Goal: Find specific page/section: Find specific page/section

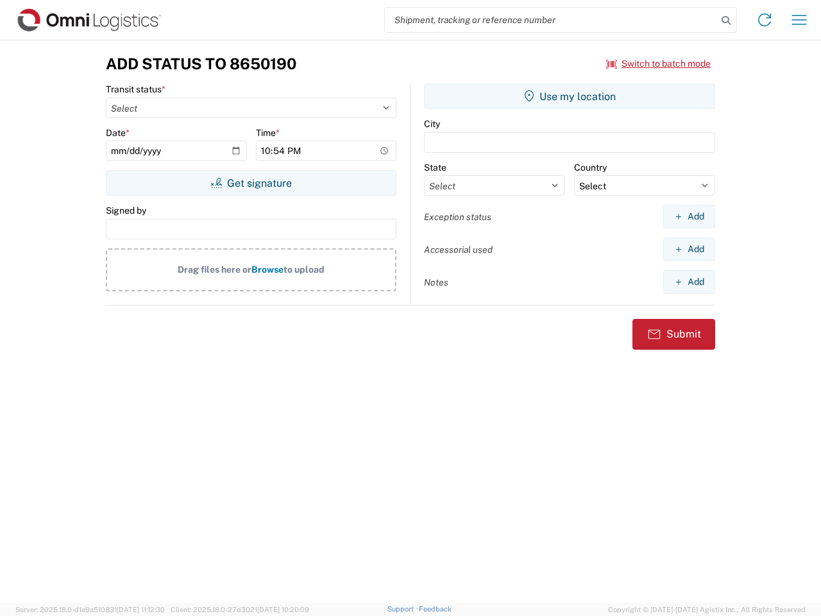
click at [551, 20] on input "search" at bounding box center [551, 20] width 332 height 24
click at [726, 21] on icon at bounding box center [726, 21] width 18 height 18
click at [765, 20] on icon at bounding box center [765, 20] width 21 height 21
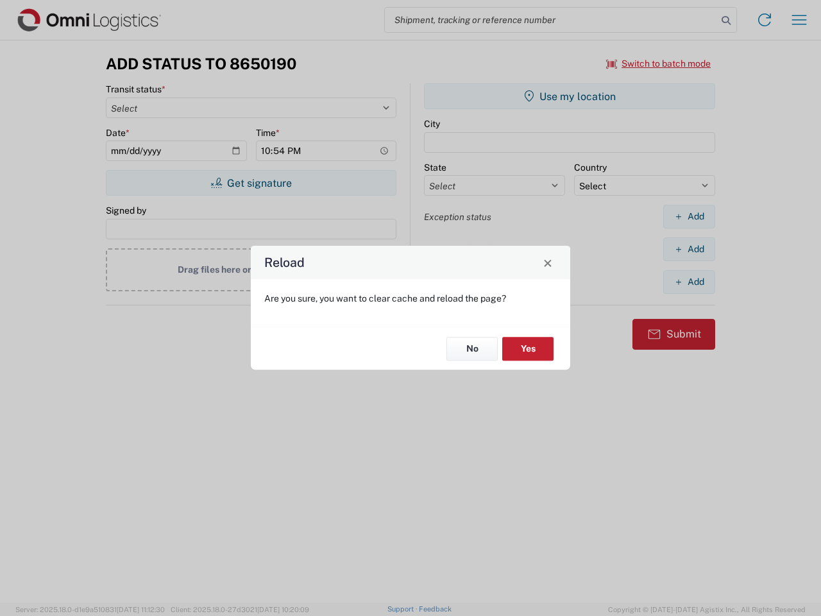
click at [799, 20] on div "Reload Are you sure, you want to clear cache and reload the page? No Yes" at bounding box center [410, 308] width 821 height 616
click at [659, 64] on div "Reload Are you sure, you want to clear cache and reload the page? No Yes" at bounding box center [410, 308] width 821 height 616
click at [251, 183] on div "Reload Are you sure, you want to clear cache and reload the page? No Yes" at bounding box center [410, 308] width 821 height 616
click at [570, 96] on div "Reload Are you sure, you want to clear cache and reload the page? No Yes" at bounding box center [410, 308] width 821 height 616
click at [689, 216] on div "Reload Are you sure, you want to clear cache and reload the page? No Yes" at bounding box center [410, 308] width 821 height 616
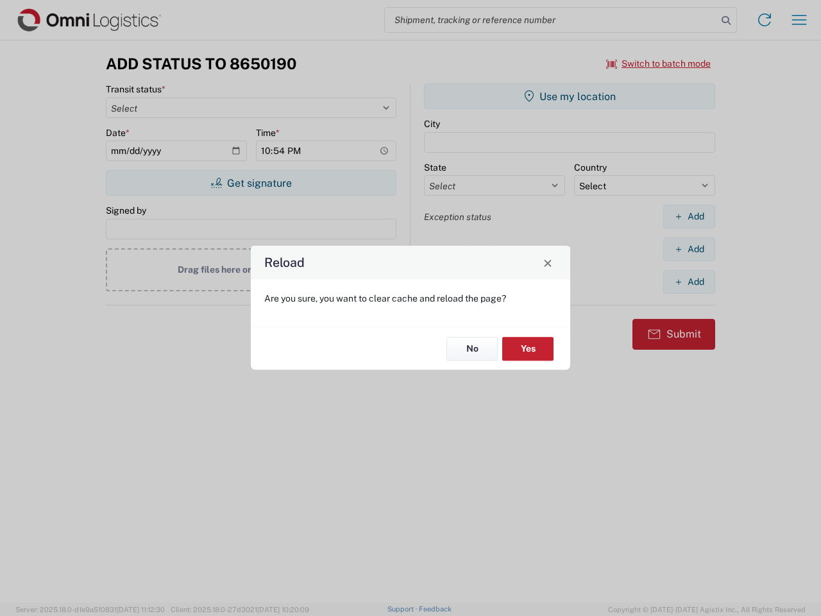
click at [689, 249] on div "Reload Are you sure, you want to clear cache and reload the page? No Yes" at bounding box center [410, 308] width 821 height 616
click at [689, 282] on div "Reload Are you sure, you want to clear cache and reload the page? No Yes" at bounding box center [410, 308] width 821 height 616
